Goal: Task Accomplishment & Management: Manage account settings

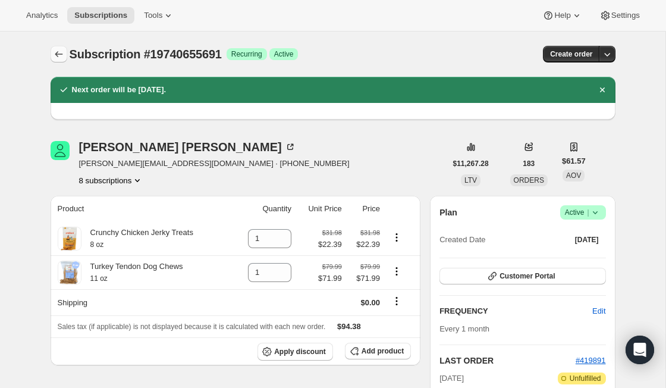
click at [55, 48] on icon "Subscriptions" at bounding box center [59, 54] width 12 height 12
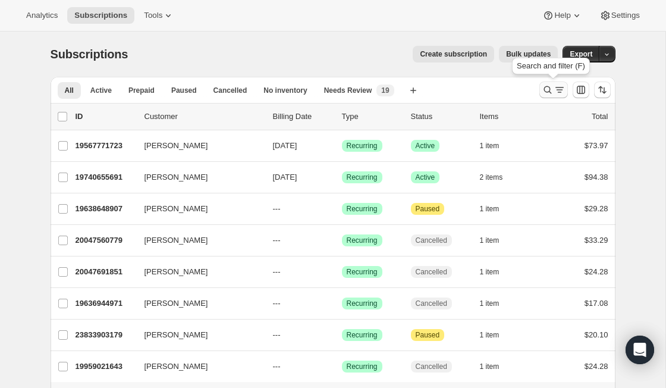
click at [546, 96] on button "Search and filter results" at bounding box center [553, 89] width 29 height 17
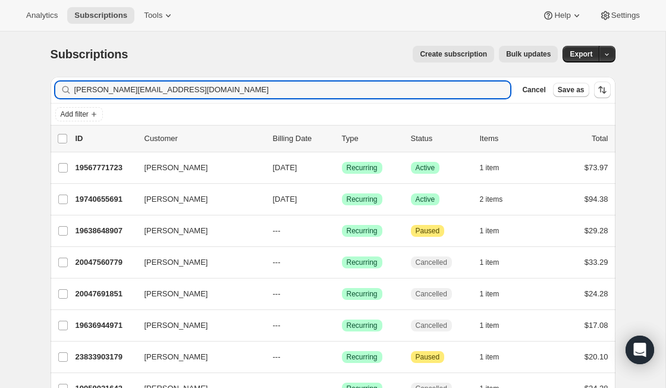
click at [194, 102] on div "Filter subscribers vicki.williams1963@gmail.com Clear Cancel Save as" at bounding box center [333, 90] width 565 height 26
click at [194, 94] on input "vicki.williams1963@gmail.com" at bounding box center [281, 89] width 415 height 17
paste input "sweetmuby"
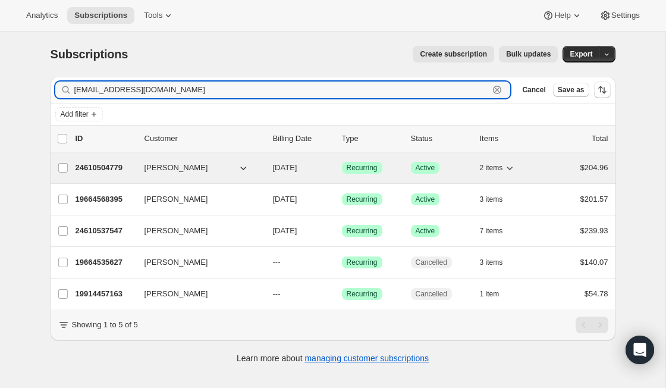
type input "[EMAIL_ADDRESS][DOMAIN_NAME]"
click at [113, 166] on p "24610504779" at bounding box center [105, 168] width 59 height 12
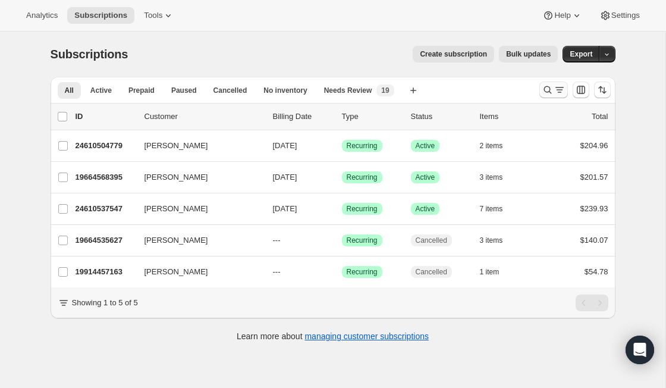
click at [544, 92] on icon "Search and filter results" at bounding box center [548, 90] width 12 height 12
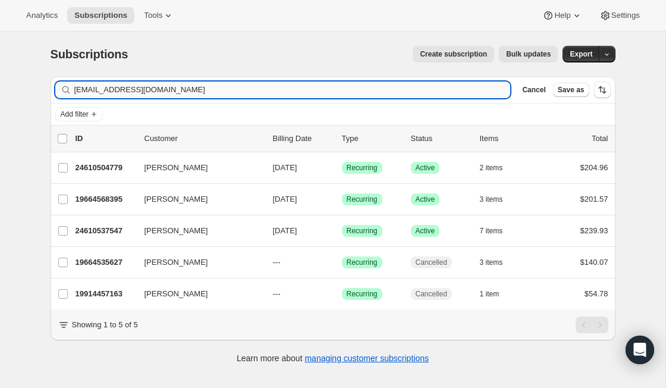
click at [154, 90] on input "[EMAIL_ADDRESS][DOMAIN_NAME]" at bounding box center [292, 89] width 436 height 17
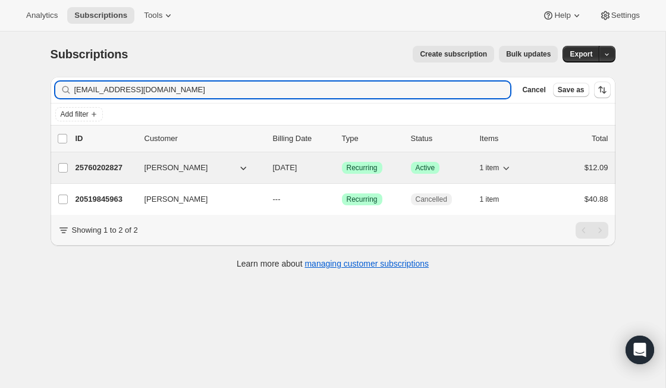
type input "[EMAIL_ADDRESS][DOMAIN_NAME]"
click at [114, 164] on p "25760202827" at bounding box center [105, 168] width 59 height 12
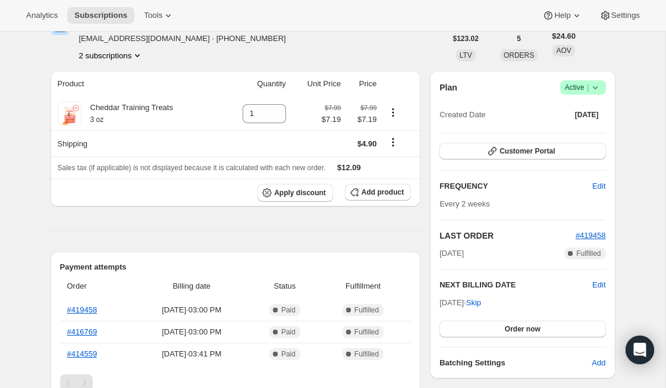
scroll to position [68, 0]
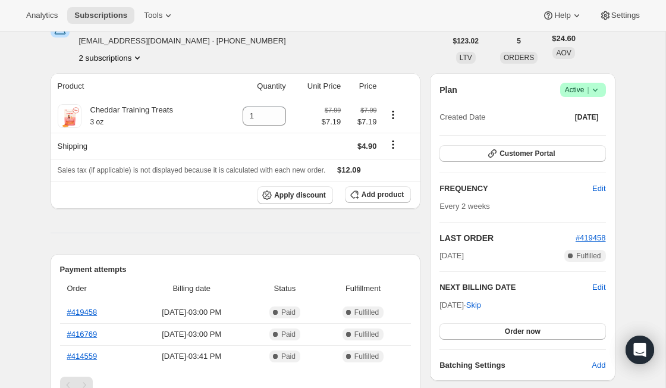
click at [602, 87] on span "Success Active |" at bounding box center [583, 90] width 46 height 14
click at [601, 139] on span "Cancel subscription" at bounding box center [578, 134] width 67 height 12
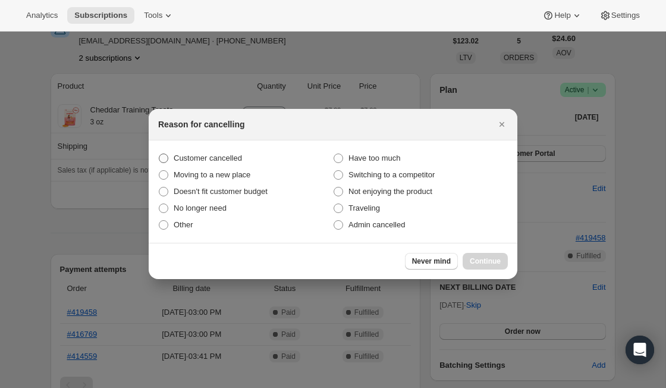
click at [221, 156] on span "Customer cancelled" at bounding box center [208, 157] width 68 height 9
click at [159, 154] on input "Customer cancelled" at bounding box center [159, 153] width 1 height 1
radio input "true"
click at [485, 268] on button "Continue" at bounding box center [485, 261] width 45 height 17
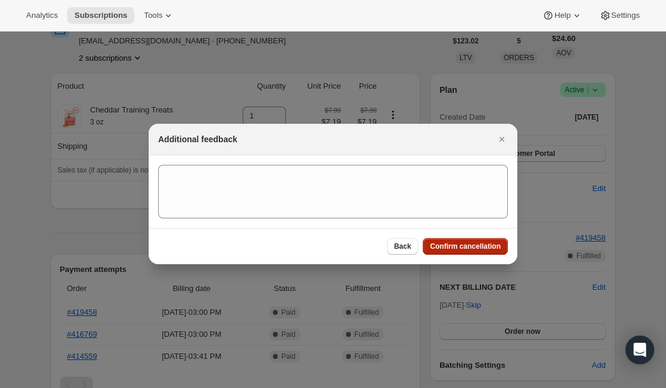
click at [480, 248] on span "Confirm cancellation" at bounding box center [465, 246] width 71 height 10
